Goal: Find specific page/section: Find specific page/section

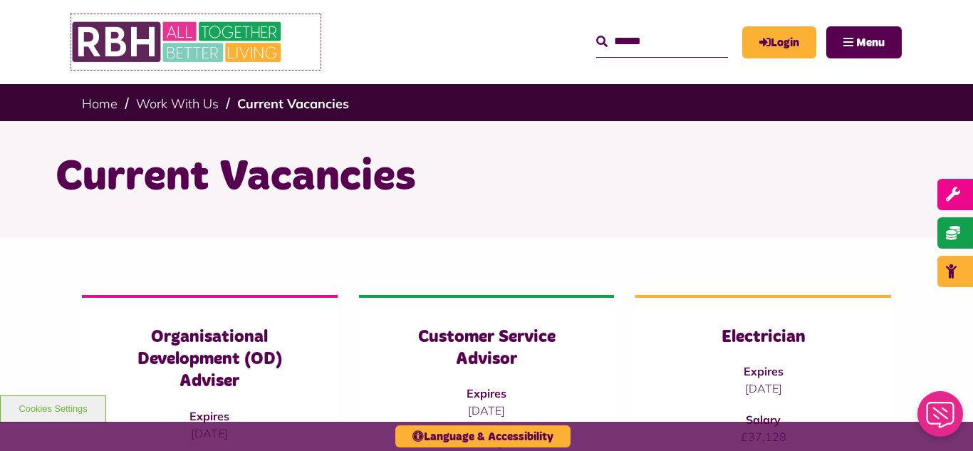
click at [160, 38] on img at bounding box center [178, 42] width 214 height 56
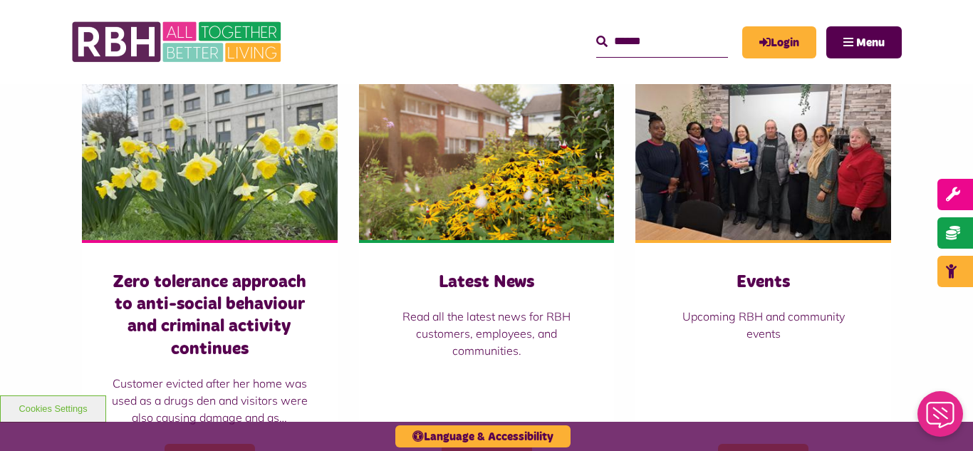
scroll to position [894, 0]
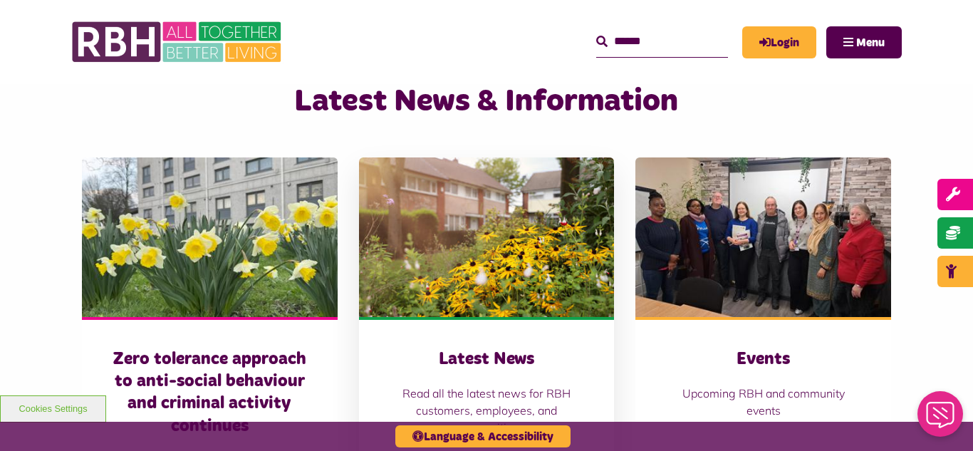
click at [496, 239] on img at bounding box center [487, 237] width 256 height 160
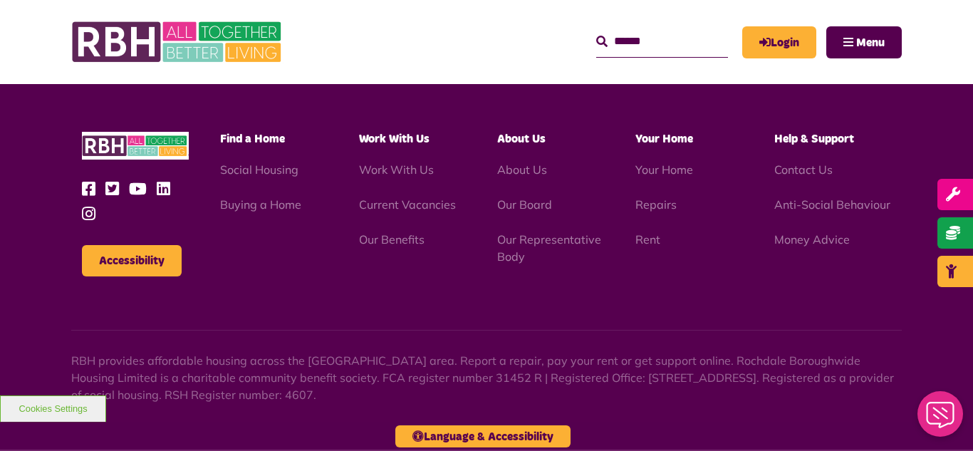
scroll to position [1550, 0]
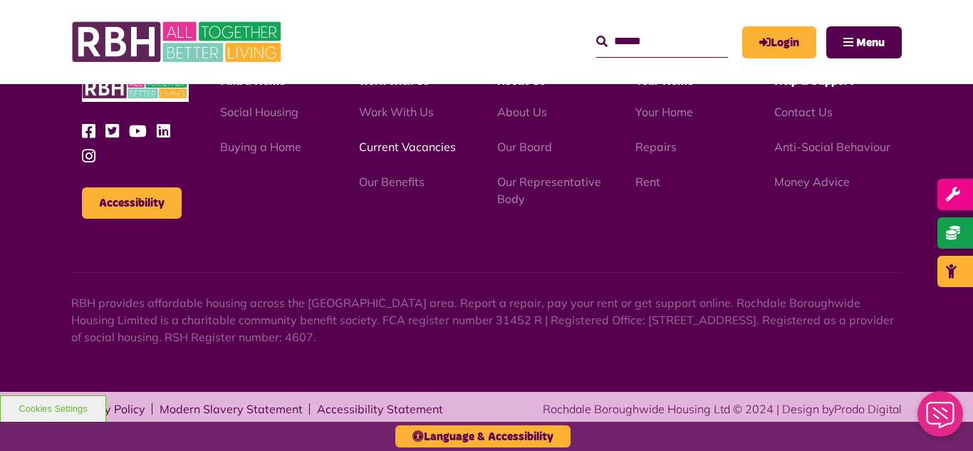
click at [380, 148] on link "Current Vacancies" at bounding box center [407, 147] width 97 height 14
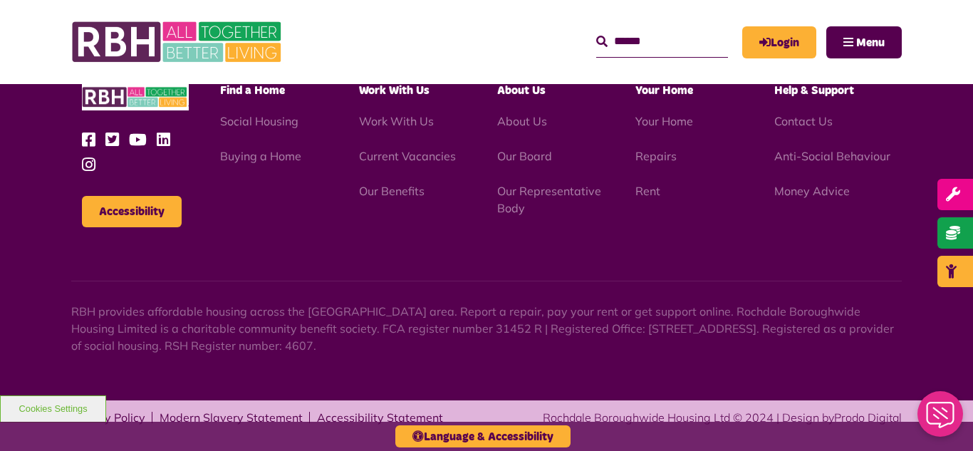
scroll to position [1718, 0]
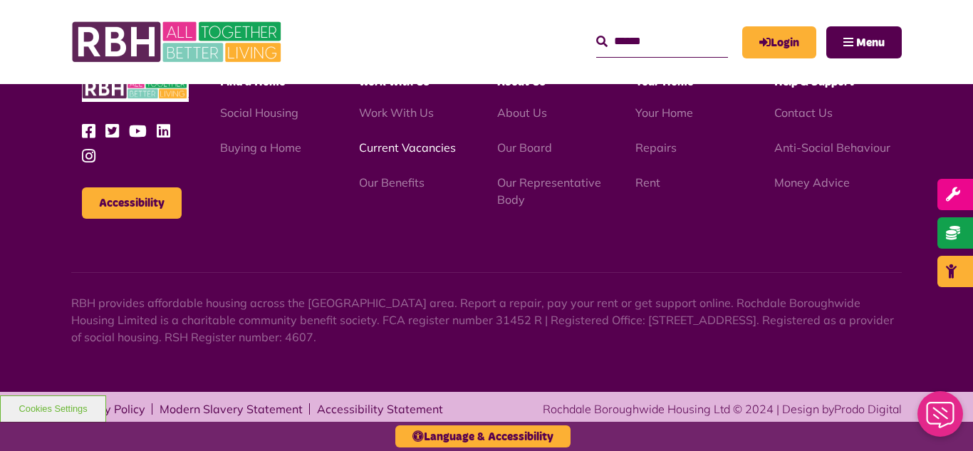
click at [411, 148] on link "Current Vacancies" at bounding box center [407, 147] width 97 height 14
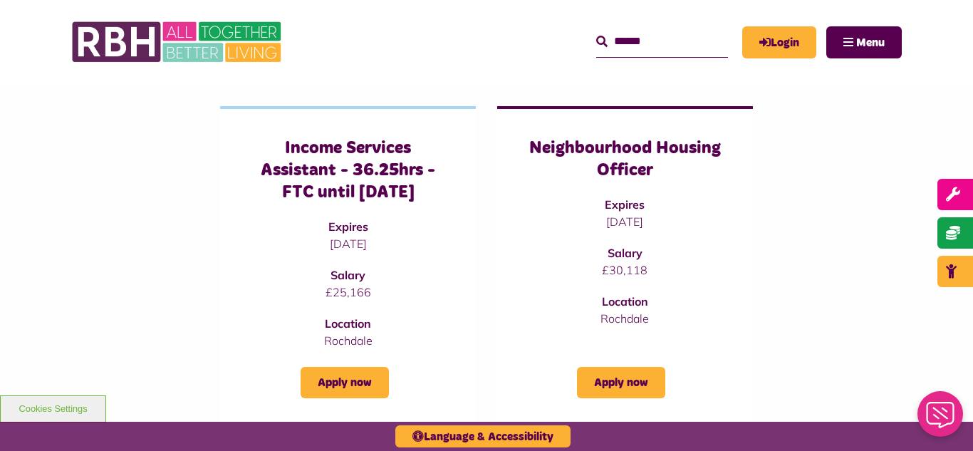
scroll to position [570, 0]
